Goal: Task Accomplishment & Management: Use online tool/utility

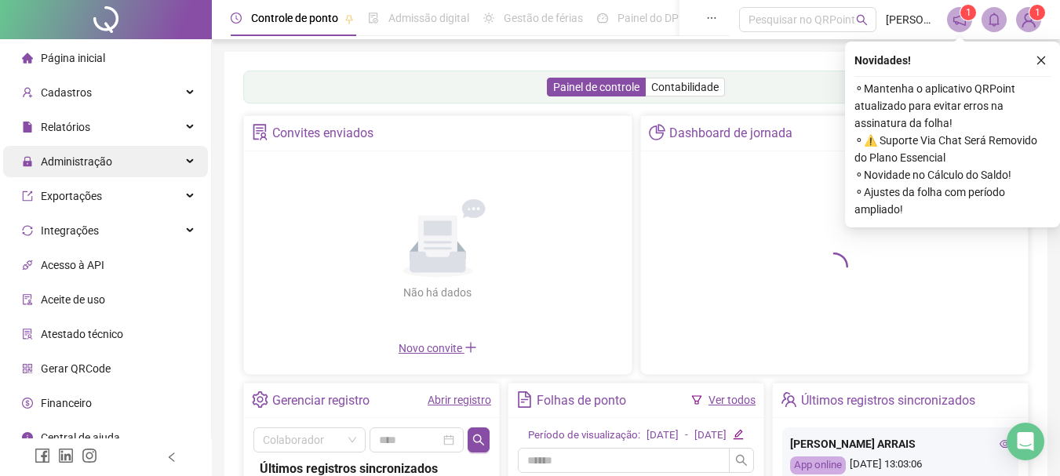
click at [80, 159] on span "Administração" at bounding box center [76, 161] width 71 height 13
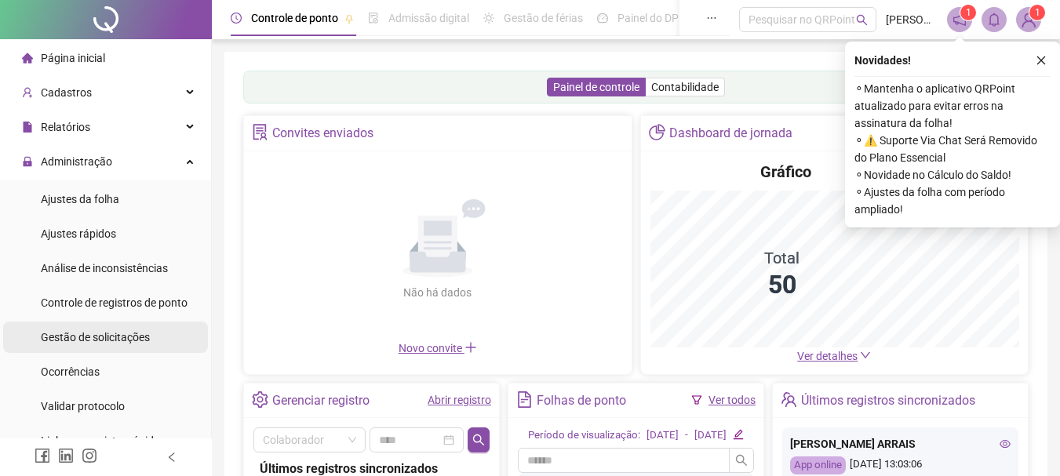
click at [133, 333] on span "Gestão de solicitações" at bounding box center [95, 337] width 109 height 13
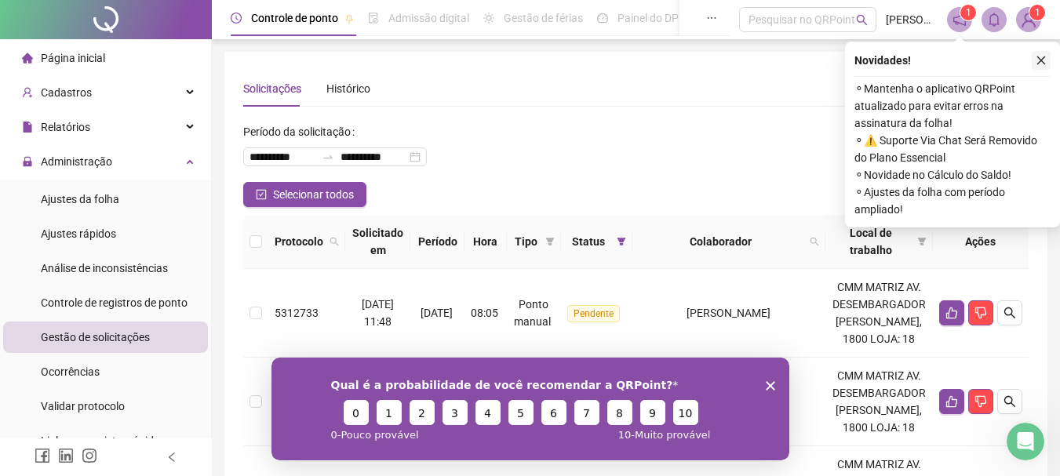
click at [1039, 57] on icon "close" at bounding box center [1041, 60] width 11 height 11
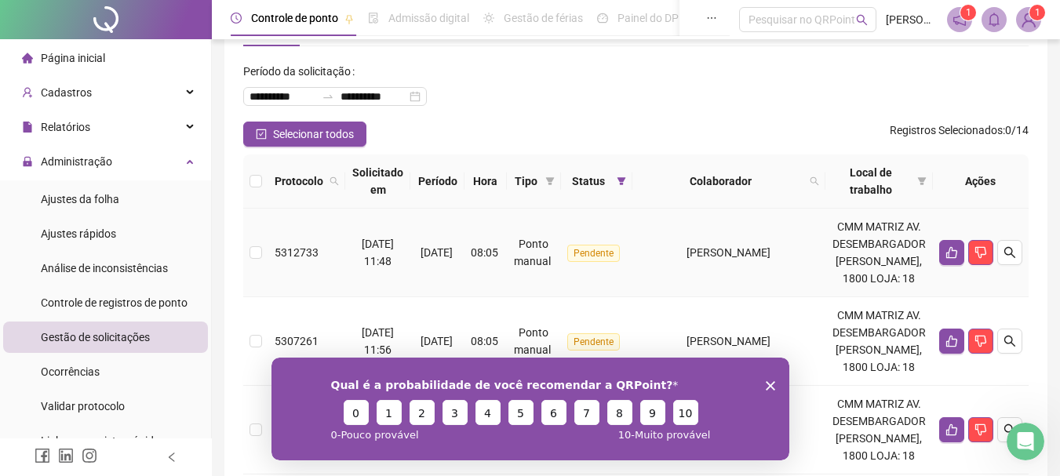
scroll to position [78, 0]
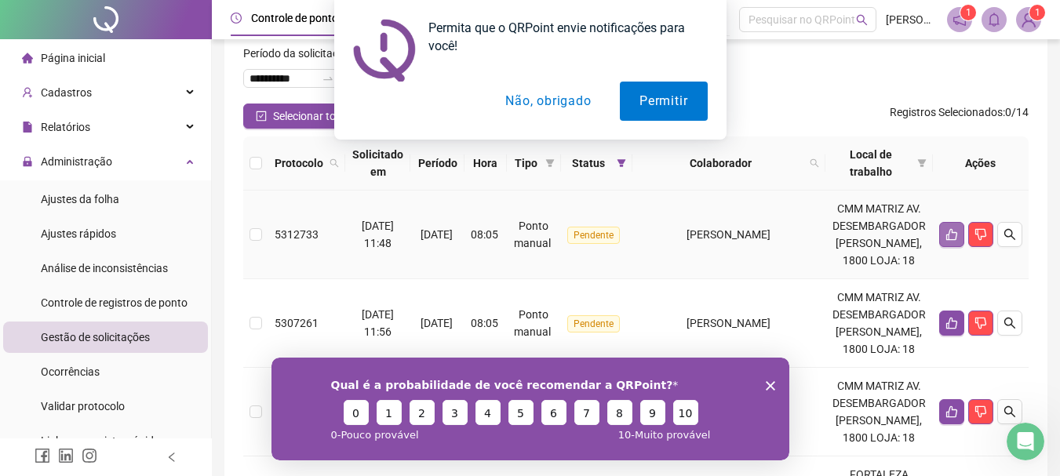
click at [954, 234] on icon "like" at bounding box center [952, 234] width 13 height 13
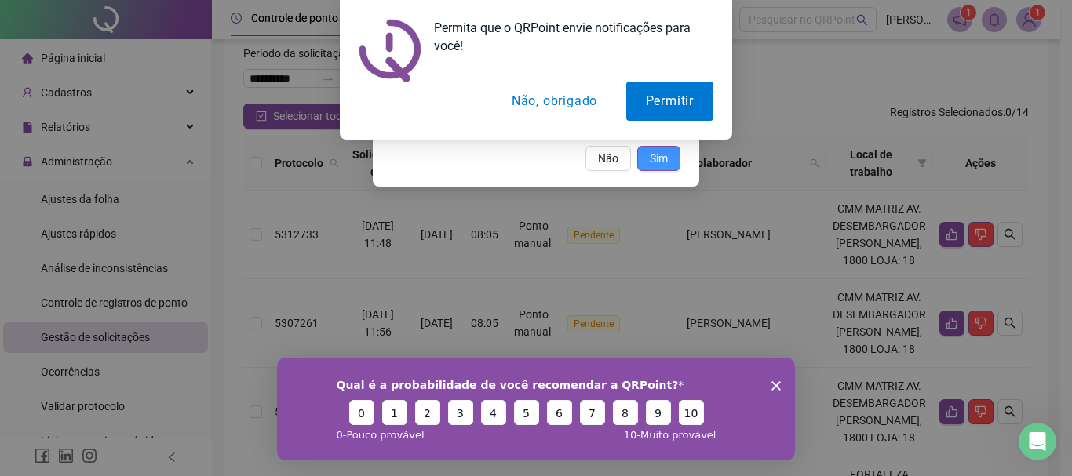
click at [654, 160] on span "Sim" at bounding box center [659, 158] width 18 height 17
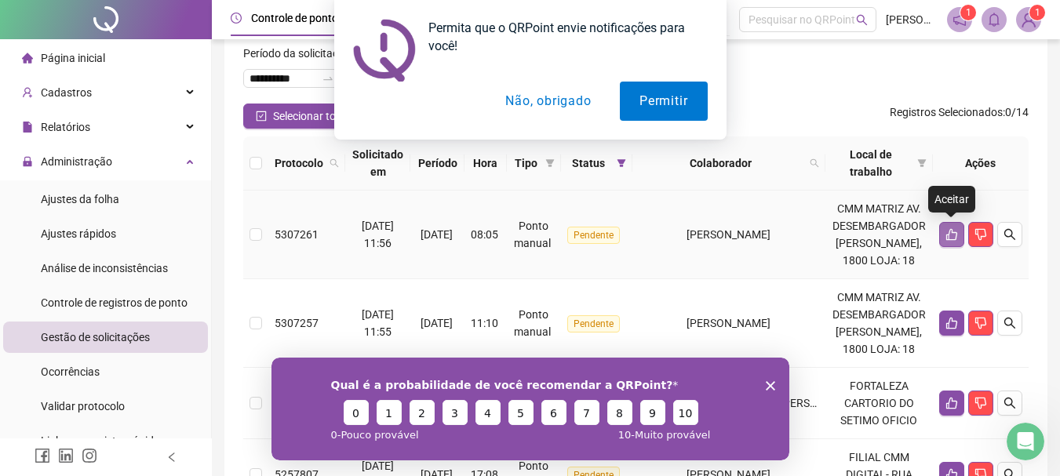
click at [952, 235] on icon "like" at bounding box center [952, 234] width 13 height 13
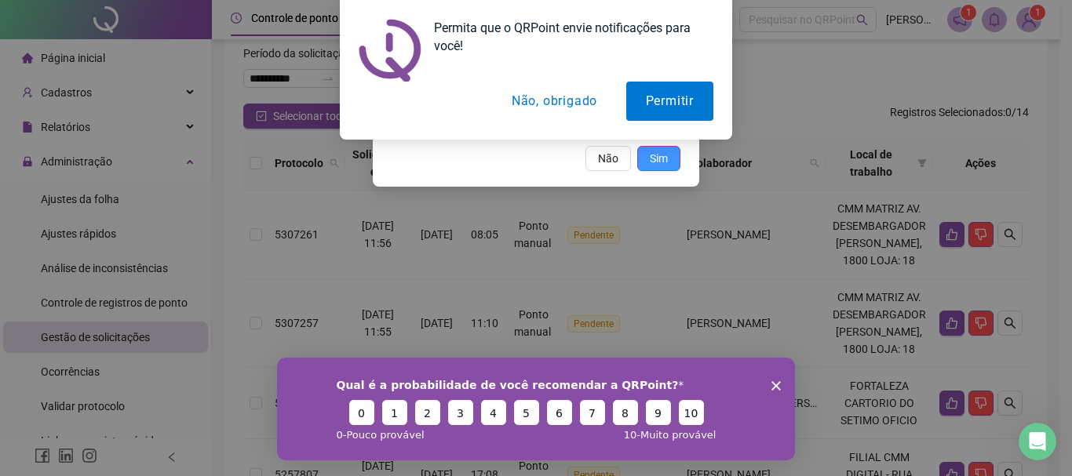
click at [647, 153] on button "Sim" at bounding box center [658, 158] width 43 height 25
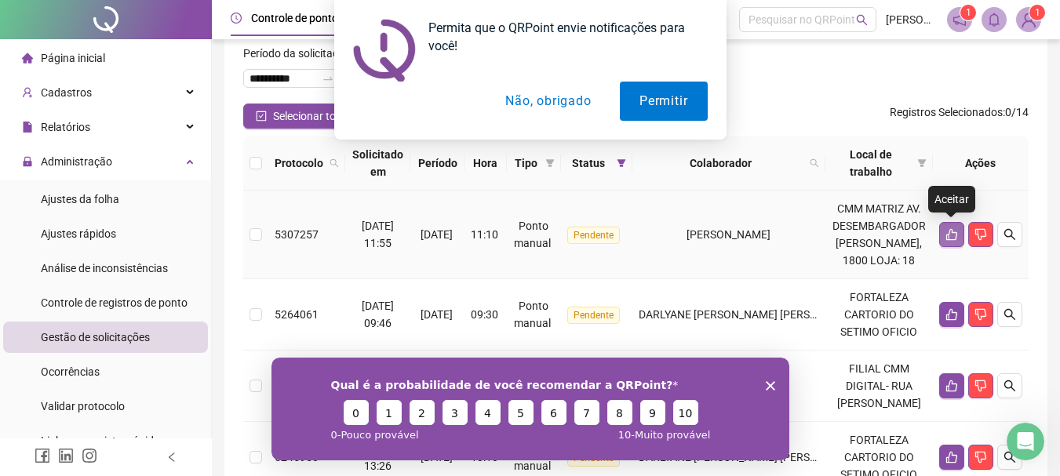
click at [952, 238] on icon "like" at bounding box center [952, 234] width 13 height 13
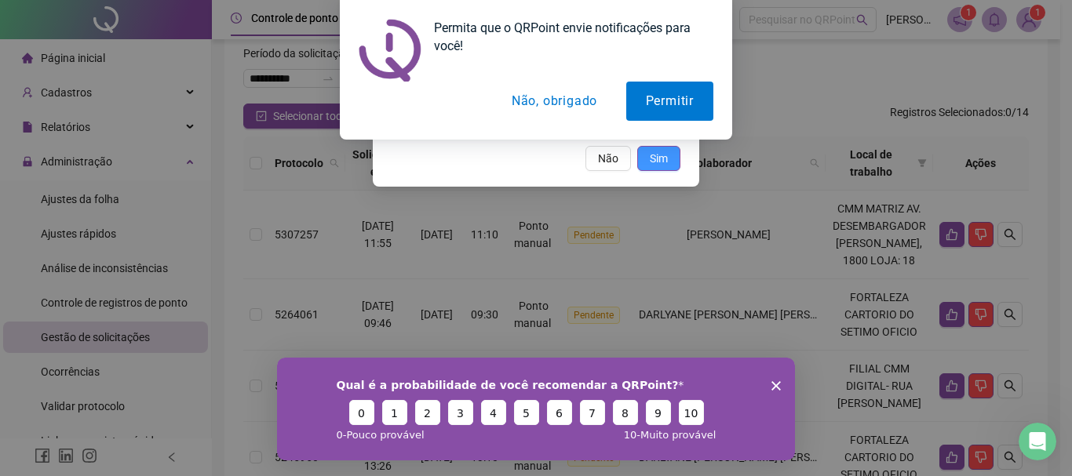
click at [655, 154] on span "Sim" at bounding box center [659, 158] width 18 height 17
click at [664, 159] on span "Sim" at bounding box center [659, 158] width 18 height 17
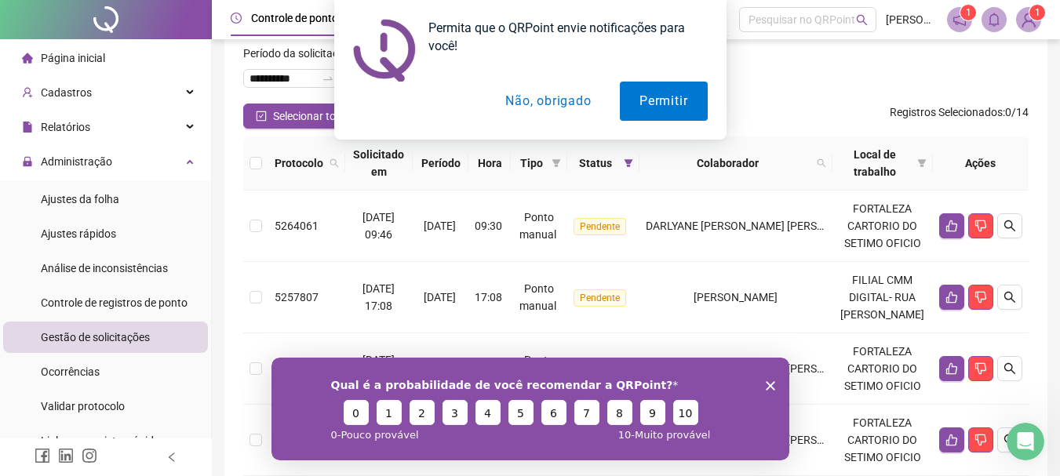
click at [766, 385] on icon "Encerrar pesquisa" at bounding box center [769, 385] width 9 height 9
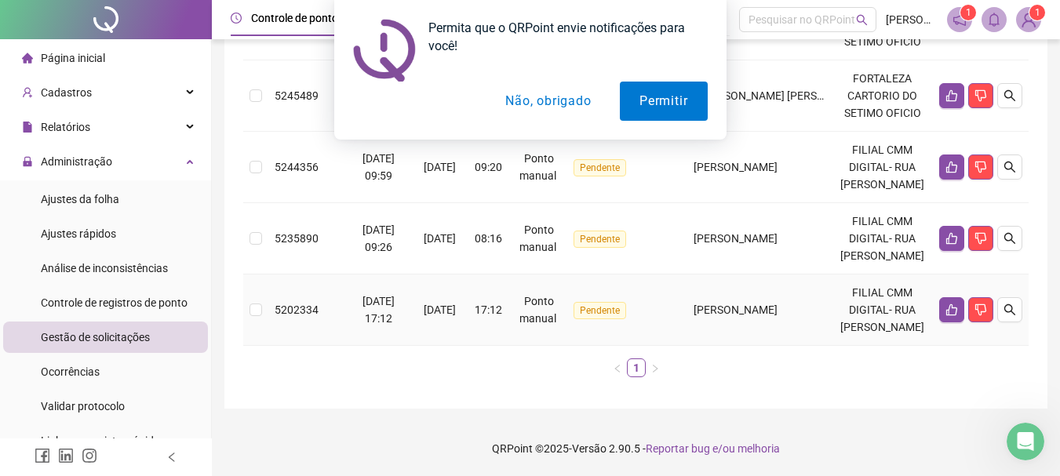
scroll to position [335, 0]
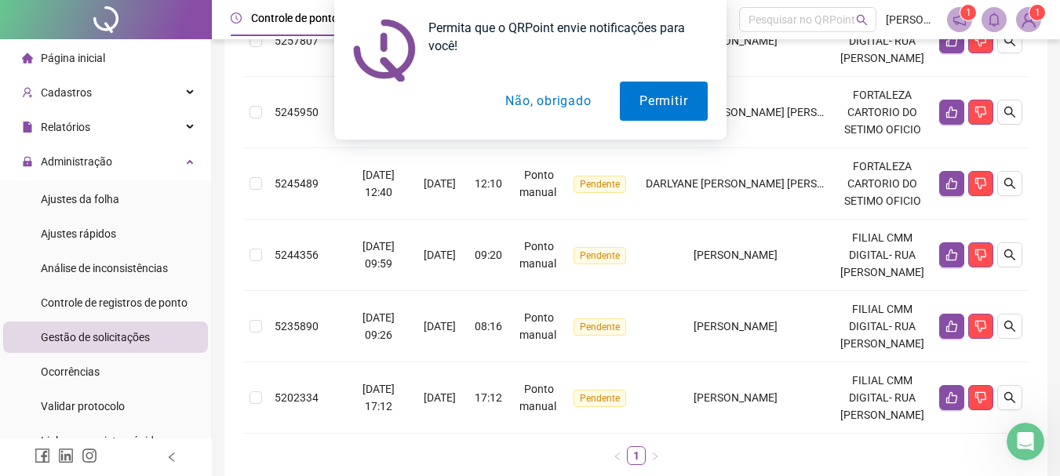
drag, startPoint x: 158, startPoint y: 297, endPoint x: 239, endPoint y: 293, distance: 81.7
click at [157, 297] on span "Controle de registros de ponto" at bounding box center [114, 303] width 147 height 13
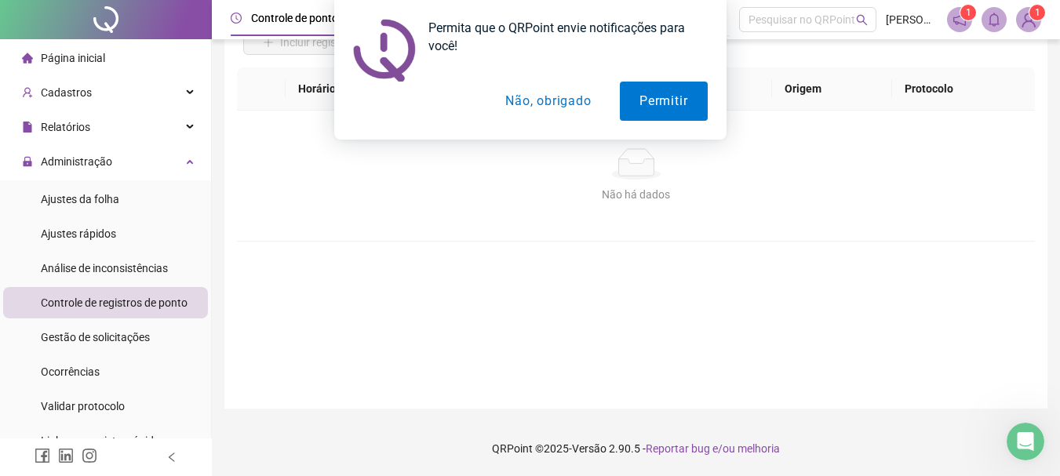
scroll to position [132, 0]
click at [658, 111] on button "Permitir" at bounding box center [663, 101] width 87 height 39
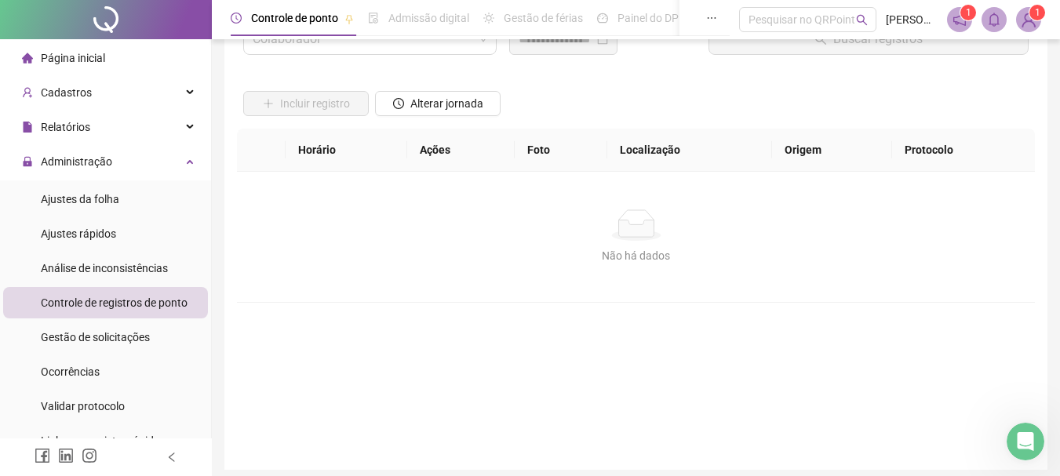
scroll to position [0, 0]
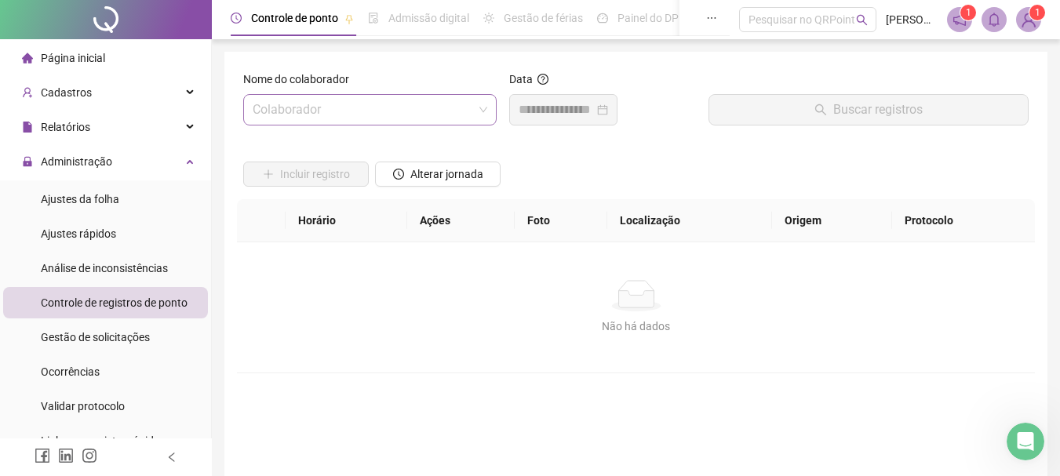
click at [403, 111] on input "search" at bounding box center [363, 110] width 221 height 30
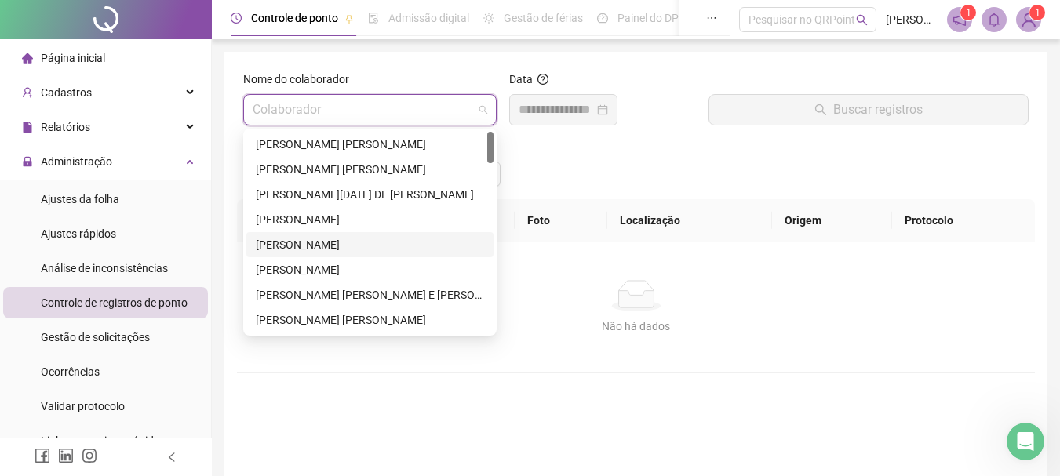
click at [329, 245] on div "[PERSON_NAME]" at bounding box center [370, 244] width 228 height 17
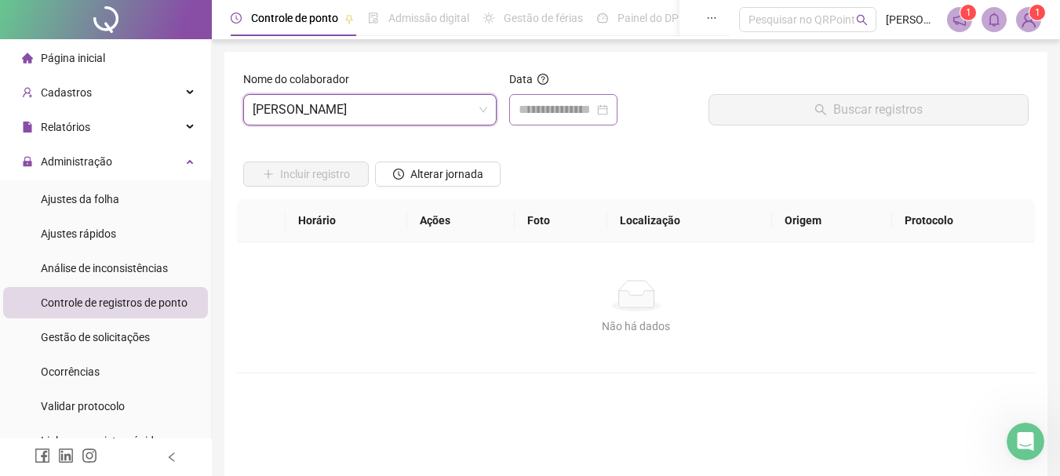
click at [608, 110] on div at bounding box center [563, 109] width 89 height 19
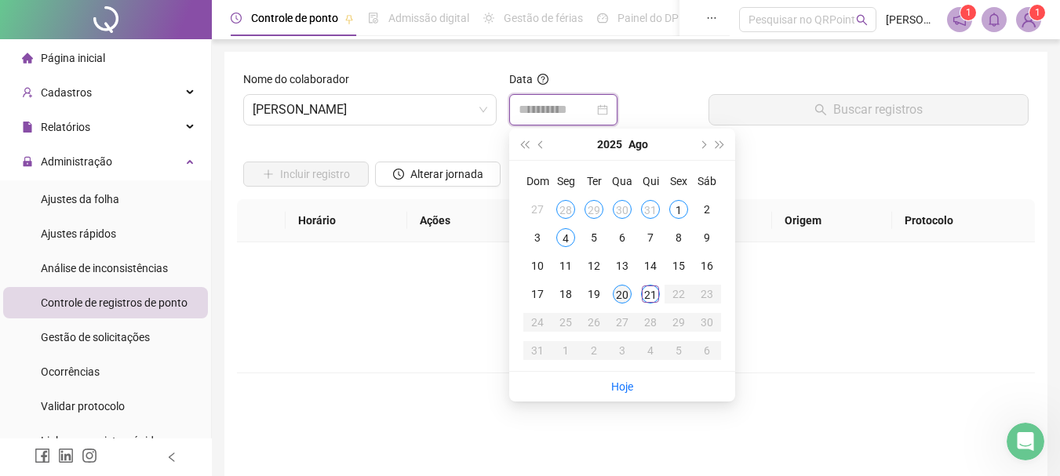
type input "**********"
click at [624, 296] on div "20" at bounding box center [622, 294] width 19 height 19
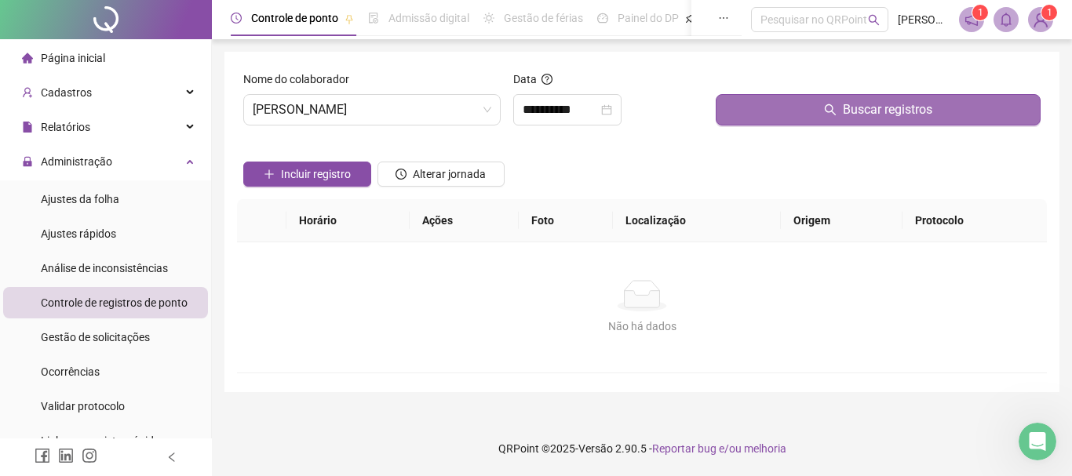
click at [787, 108] on button "Buscar registros" at bounding box center [878, 109] width 325 height 31
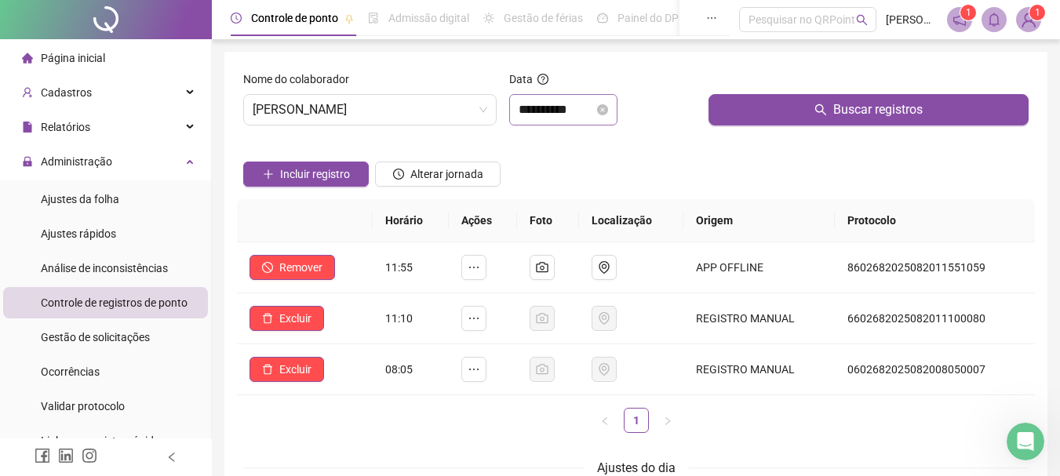
click at [608, 109] on icon "close-circle" at bounding box center [602, 109] width 11 height 11
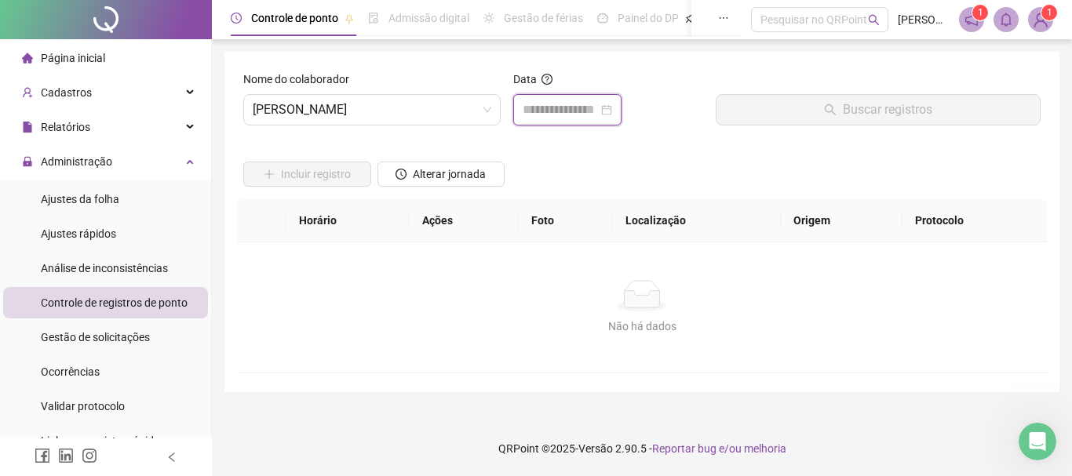
click at [598, 108] on input at bounding box center [560, 109] width 75 height 19
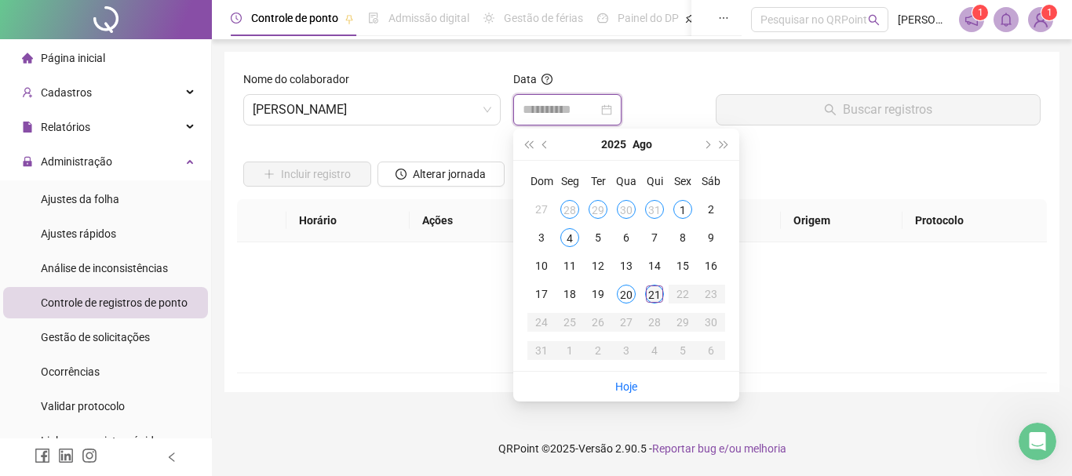
type input "**********"
click at [657, 293] on div "21" at bounding box center [654, 294] width 19 height 19
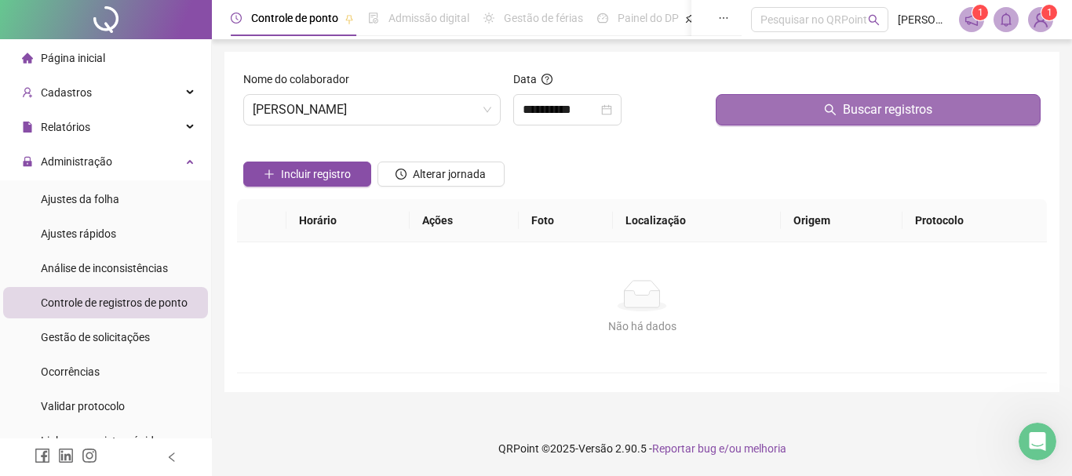
click at [782, 109] on button "Buscar registros" at bounding box center [878, 109] width 325 height 31
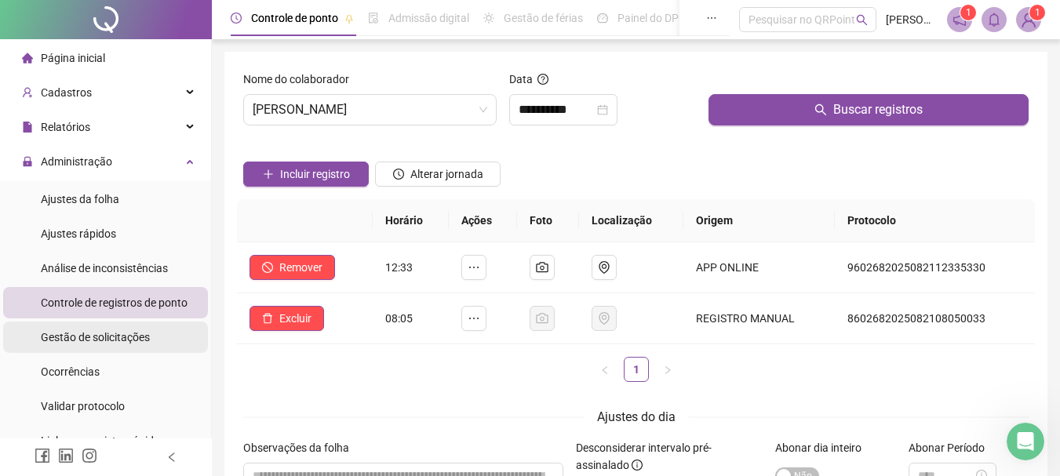
click at [126, 337] on span "Gestão de solicitações" at bounding box center [95, 337] width 109 height 13
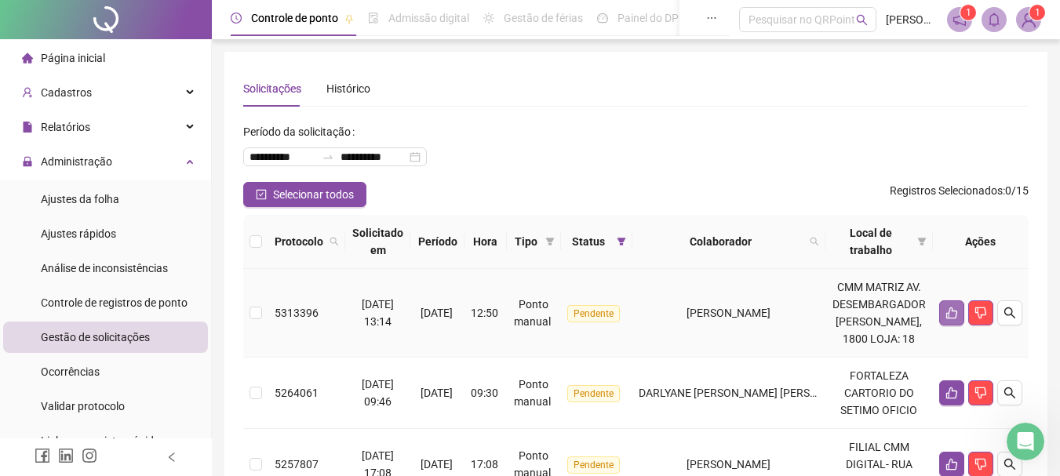
click at [949, 313] on icon "like" at bounding box center [951, 314] width 11 height 12
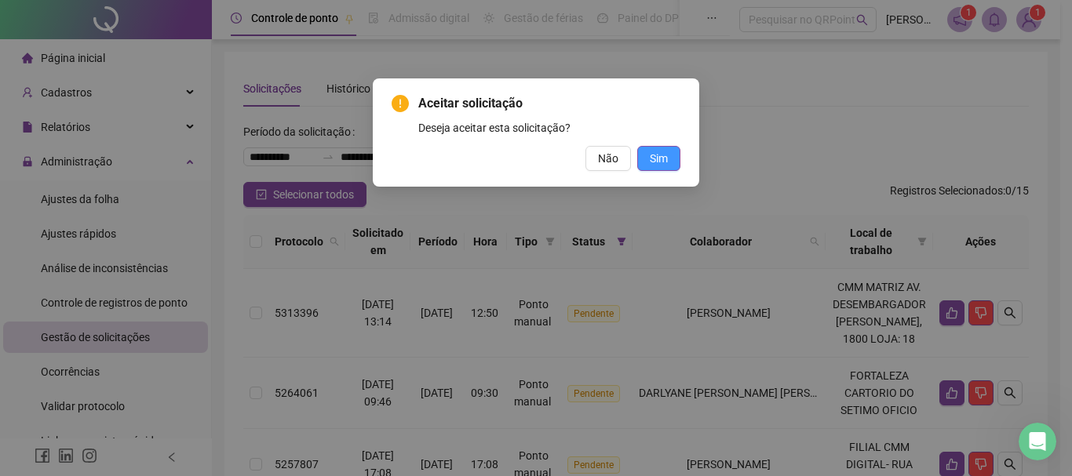
click at [648, 150] on button "Sim" at bounding box center [658, 158] width 43 height 25
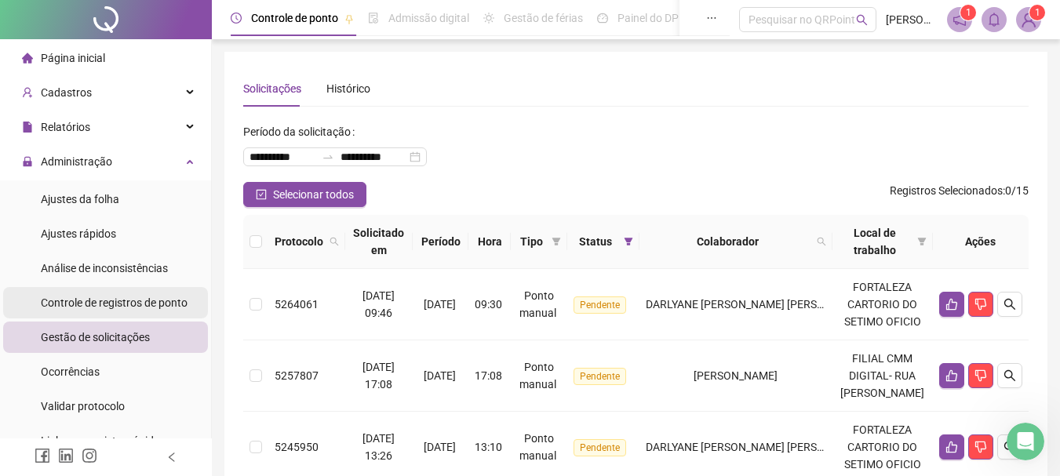
click at [111, 300] on span "Controle de registros de ponto" at bounding box center [114, 303] width 147 height 13
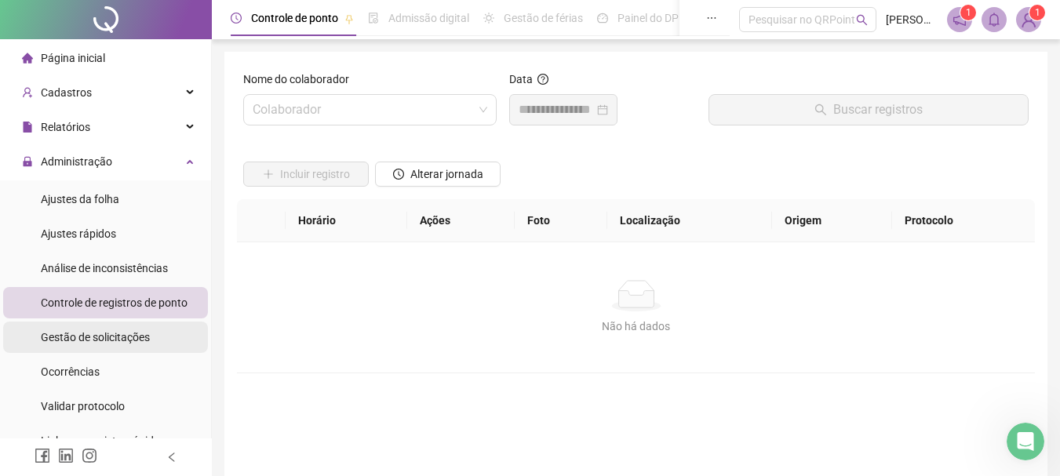
click at [115, 335] on span "Gestão de solicitações" at bounding box center [95, 337] width 109 height 13
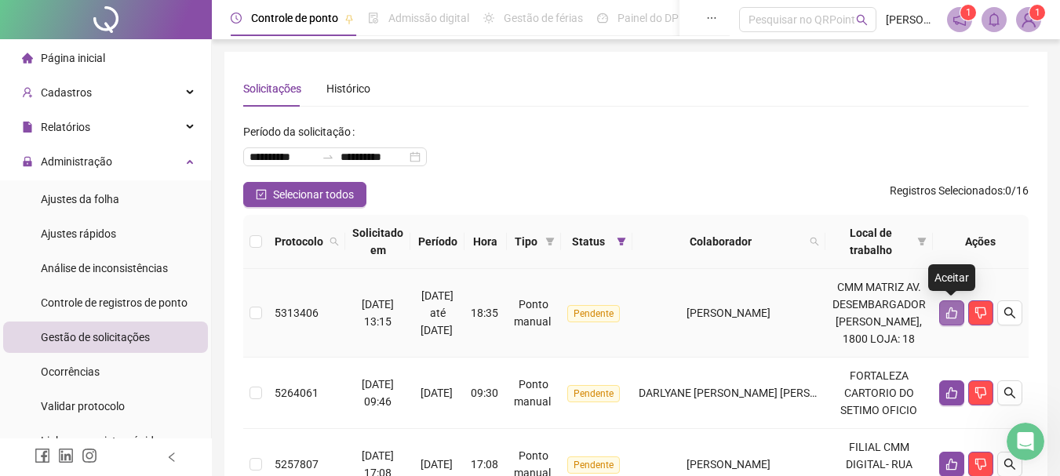
click at [953, 315] on icon "like" at bounding box center [952, 313] width 13 height 13
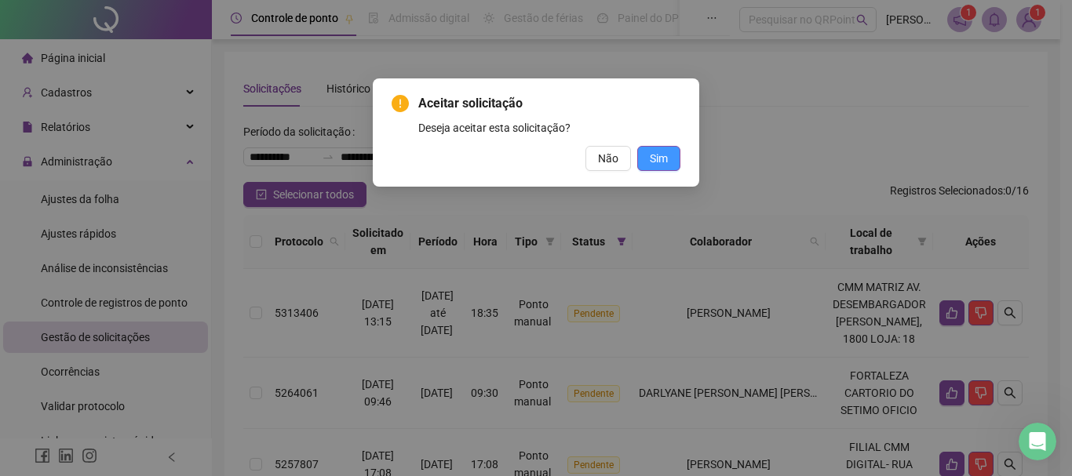
click at [649, 159] on button "Sim" at bounding box center [658, 158] width 43 height 25
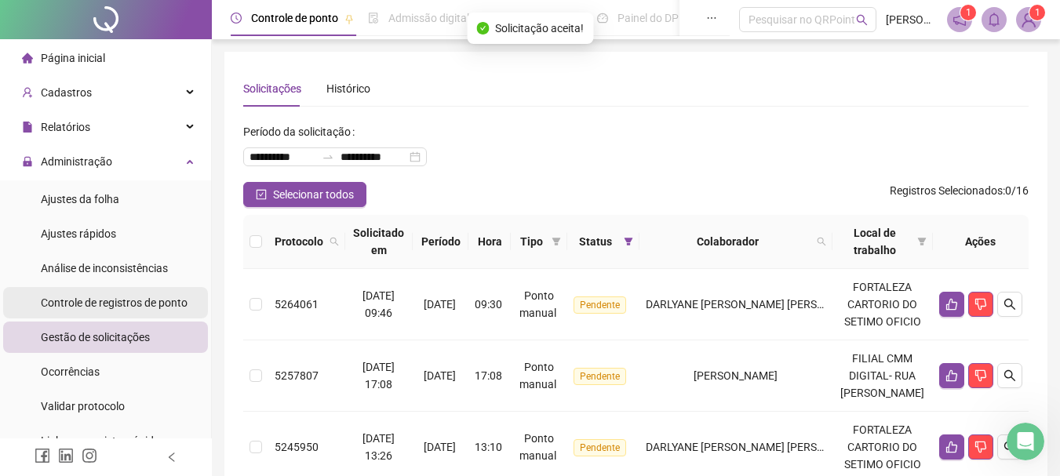
click at [147, 303] on span "Controle de registros de ponto" at bounding box center [114, 303] width 147 height 13
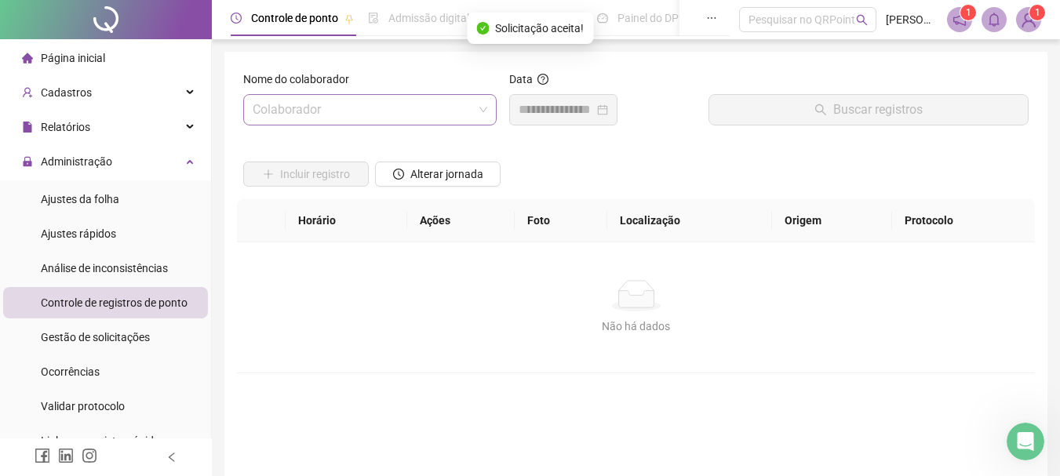
click at [377, 122] on input "search" at bounding box center [363, 110] width 221 height 30
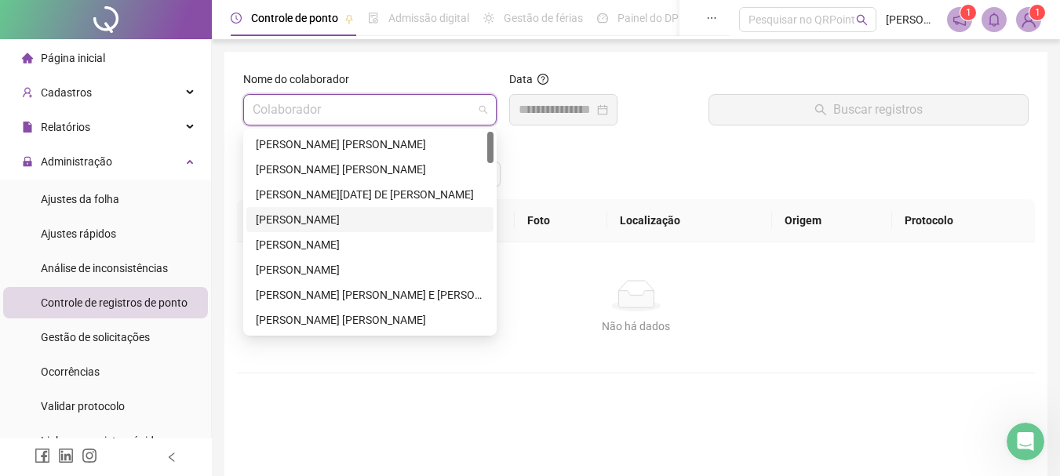
click at [347, 234] on div "[PERSON_NAME]" at bounding box center [369, 244] width 247 height 25
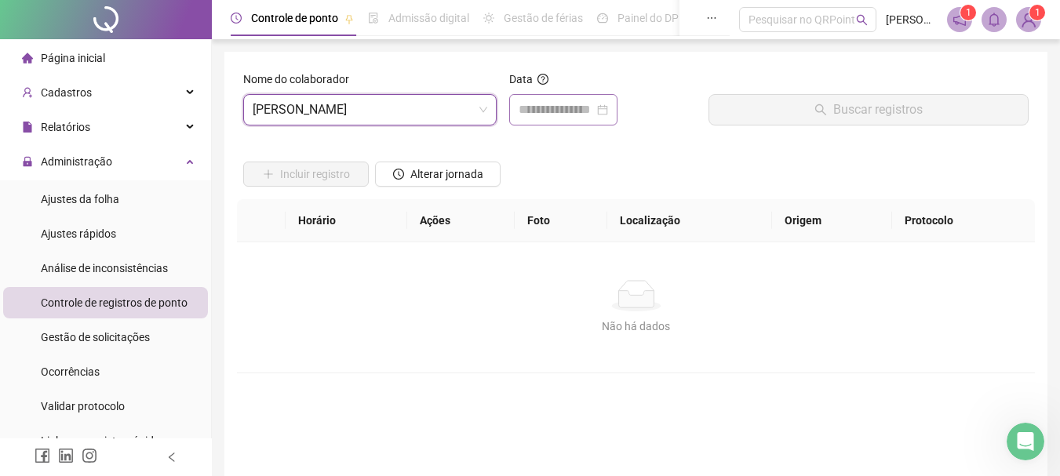
click at [608, 110] on div at bounding box center [563, 109] width 89 height 19
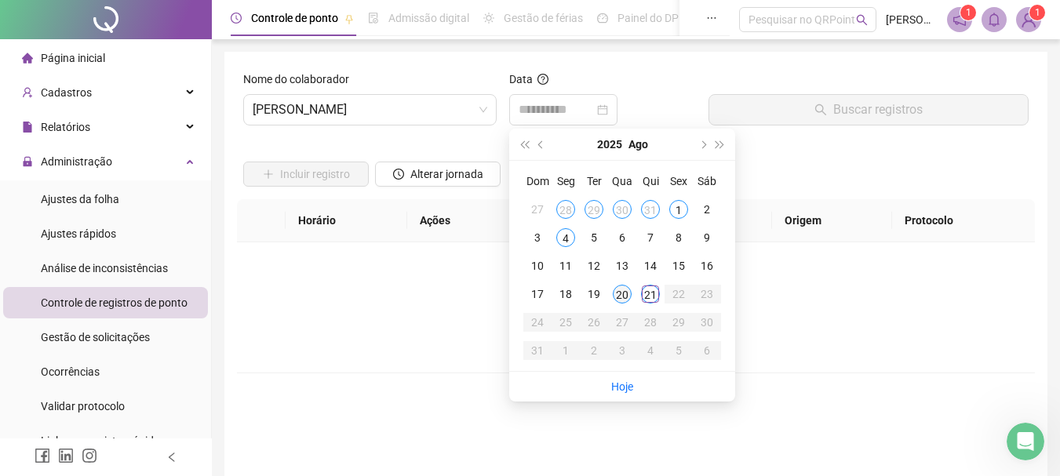
click at [625, 293] on div "20" at bounding box center [622, 294] width 19 height 19
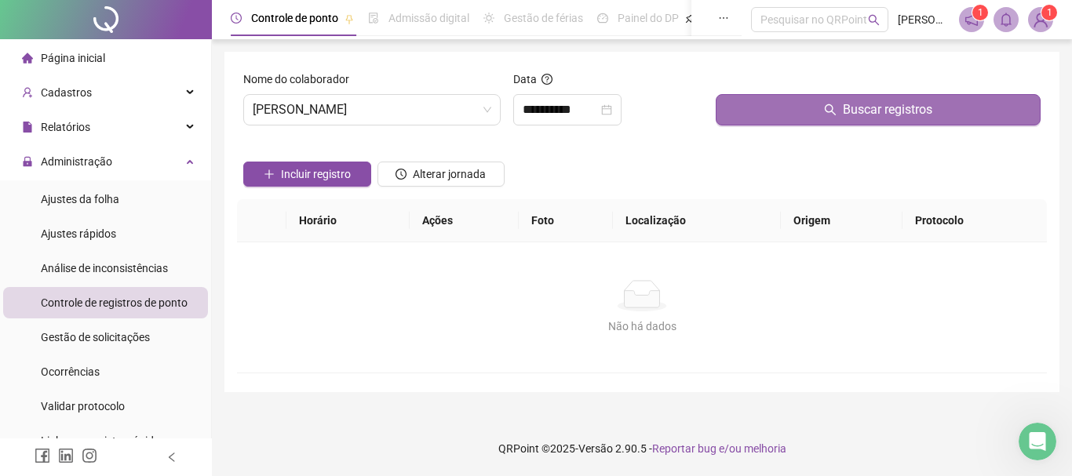
click at [776, 107] on button "Buscar registros" at bounding box center [878, 109] width 325 height 31
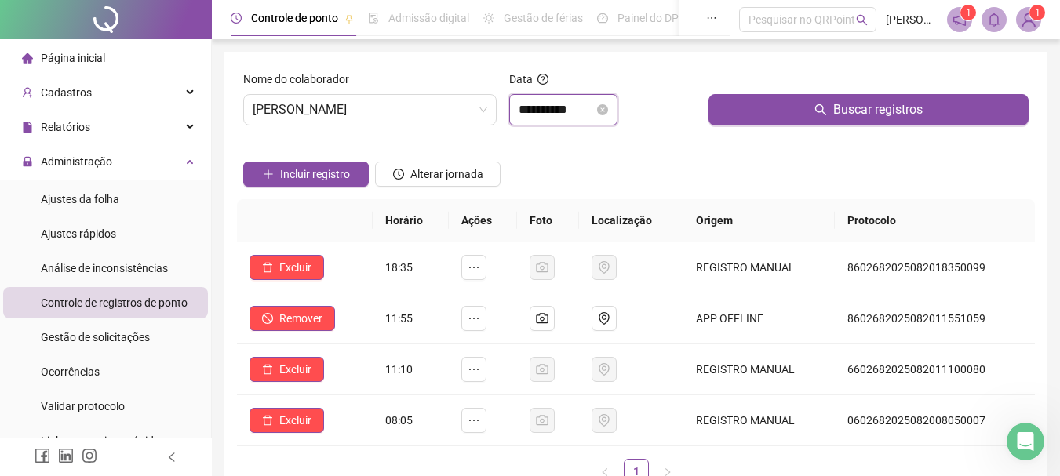
click at [594, 115] on input "**********" at bounding box center [556, 109] width 75 height 19
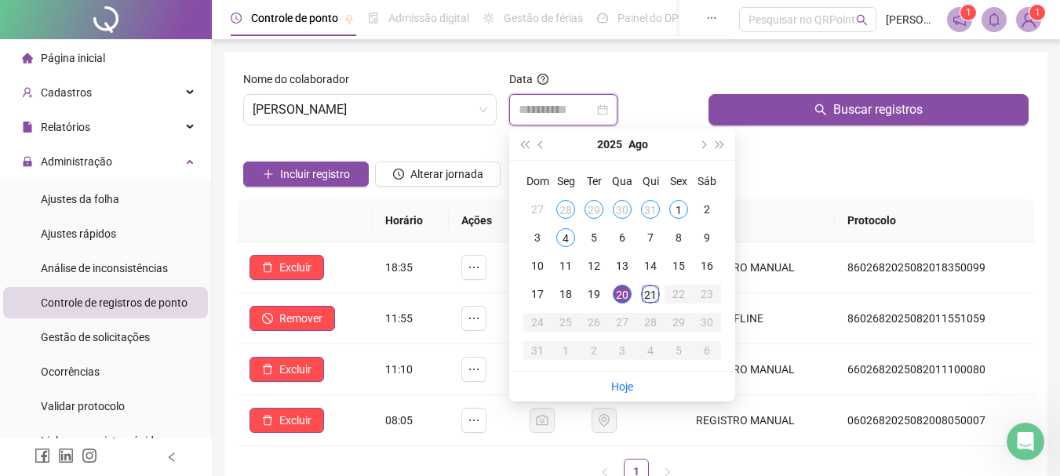
type input "**********"
click at [649, 294] on div "21" at bounding box center [650, 294] width 19 height 19
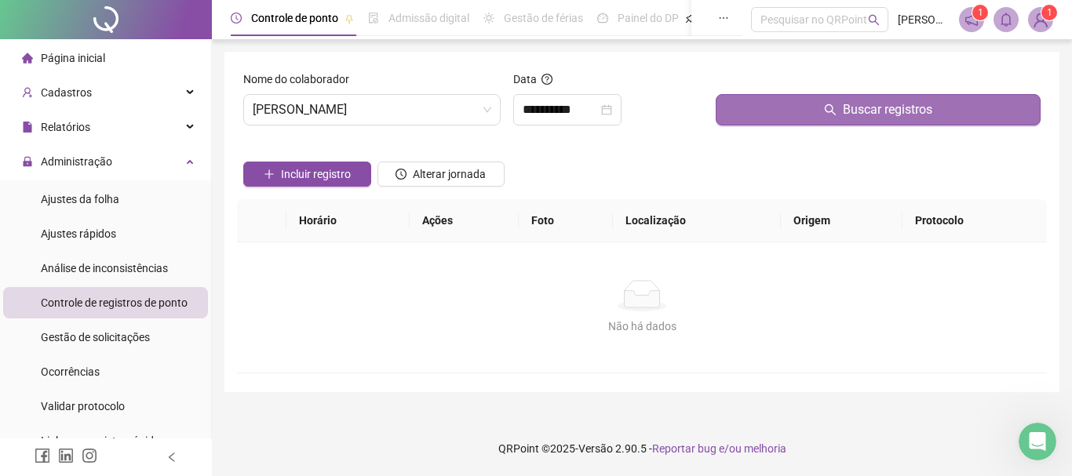
click at [755, 105] on button "Buscar registros" at bounding box center [878, 109] width 325 height 31
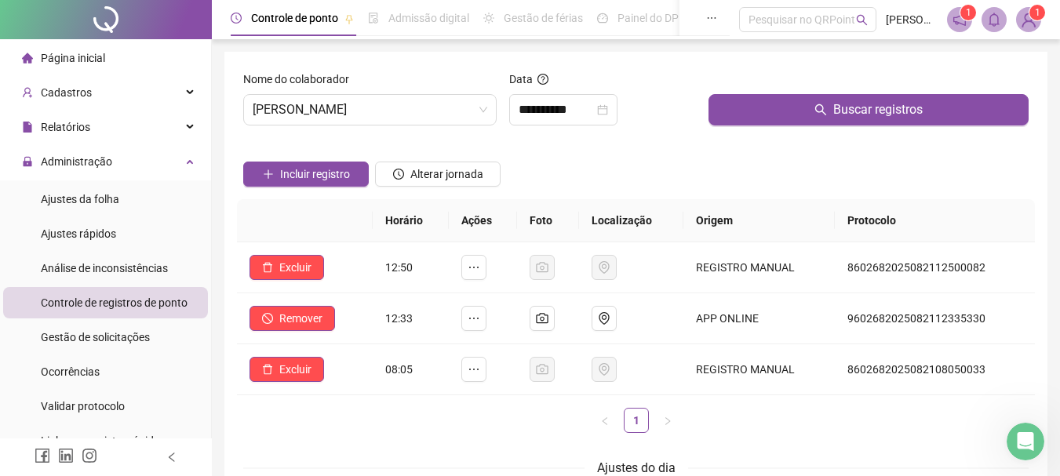
click at [577, 156] on div "Incluir registro Alterar jornada" at bounding box center [636, 168] width 792 height 61
click at [155, 334] on li "Gestão de solicitações" at bounding box center [105, 337] width 205 height 31
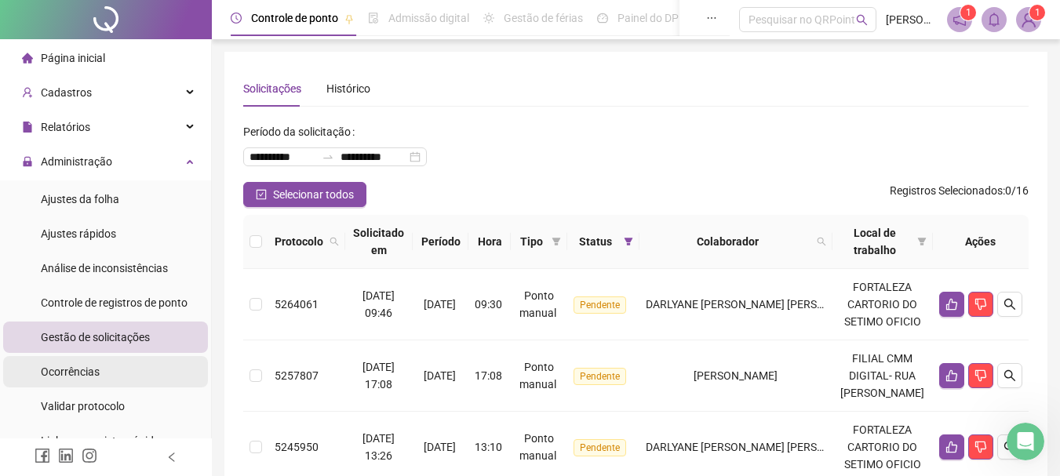
click at [118, 367] on li "Ocorrências" at bounding box center [105, 371] width 205 height 31
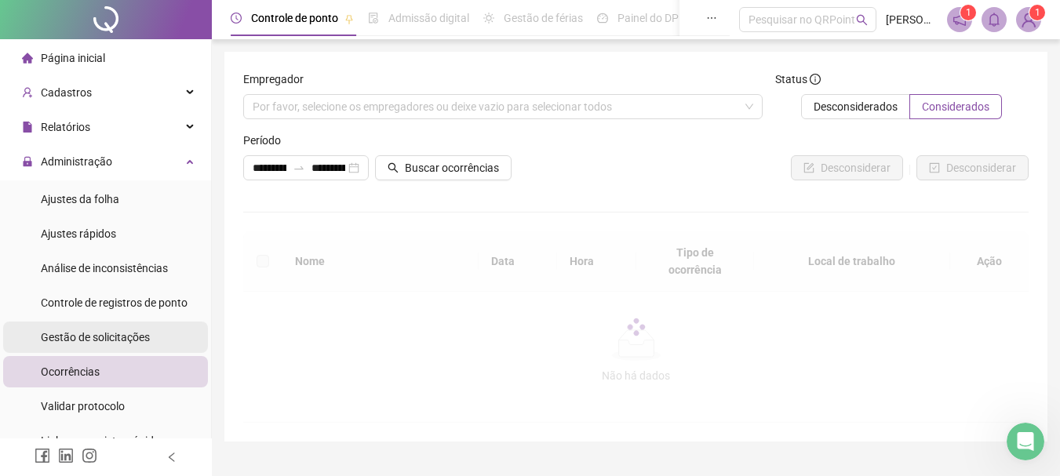
click at [127, 335] on span "Gestão de solicitações" at bounding box center [95, 337] width 109 height 13
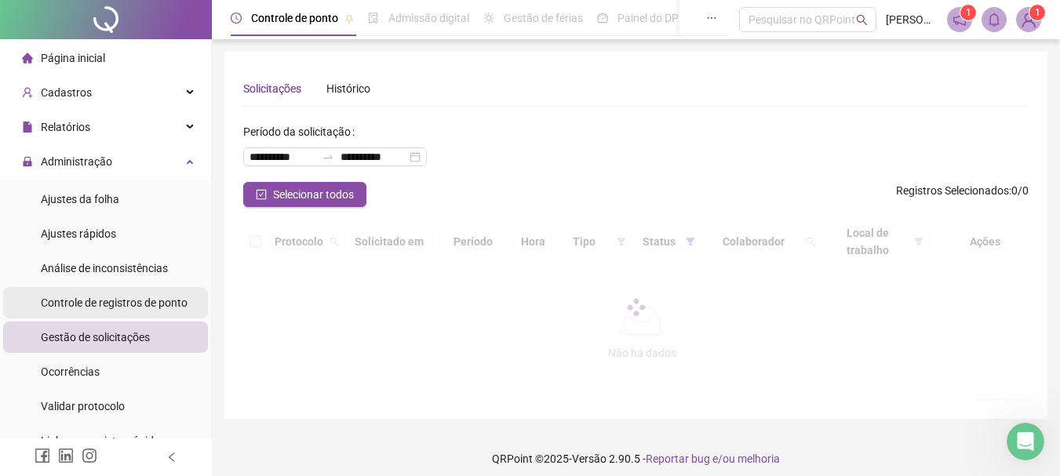
click at [137, 301] on span "Controle de registros de ponto" at bounding box center [114, 303] width 147 height 13
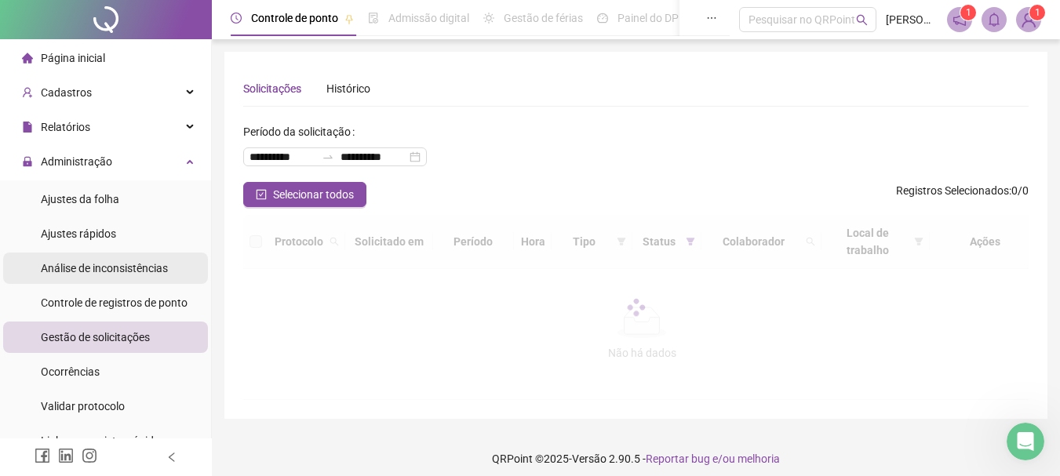
click at [140, 274] on span "Análise de inconsistências" at bounding box center [104, 268] width 127 height 13
